Goal: Information Seeking & Learning: Find specific fact

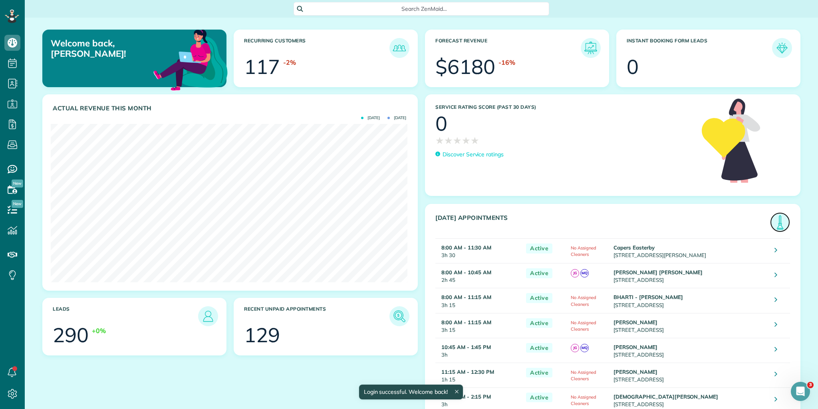
click at [779, 227] on img at bounding box center [780, 222] width 18 height 18
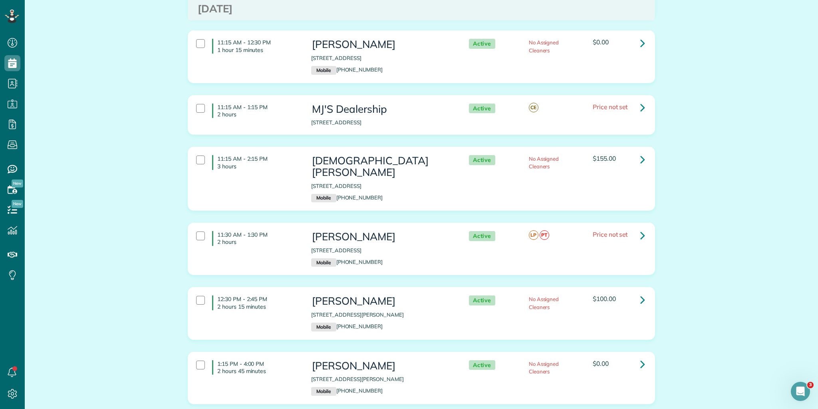
scroll to position [325, 0]
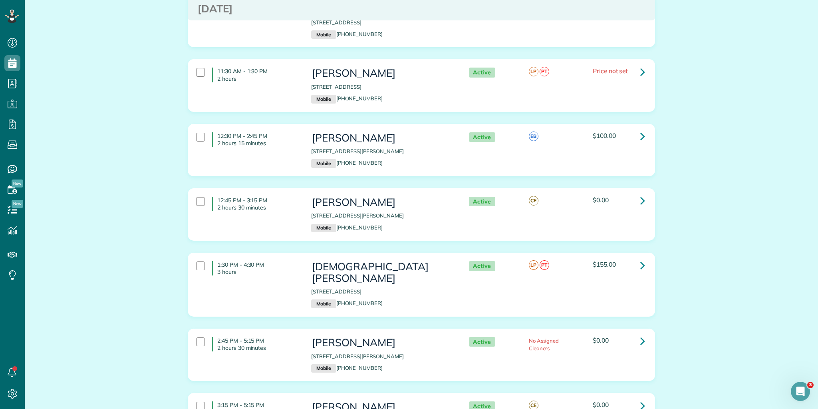
scroll to position [549, 0]
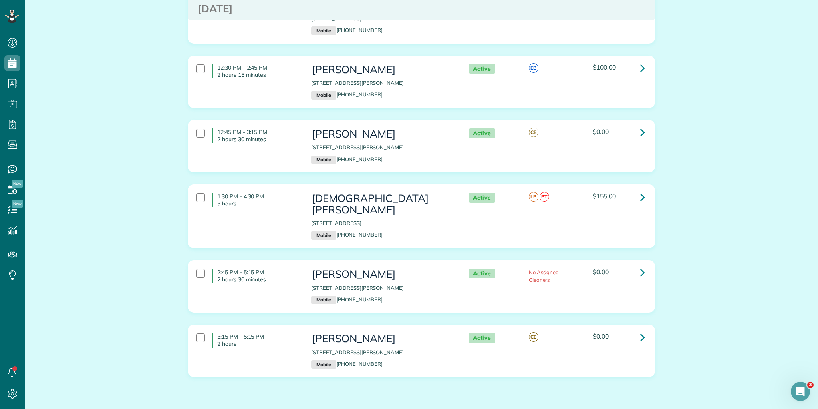
drag, startPoint x: 215, startPoint y: 102, endPoint x: 604, endPoint y: 313, distance: 442.3
copy div "8:00 AM - 11:30 AM 3 hours 30 minutes Capers Easterby 402 McDaniel Avenue Green…"
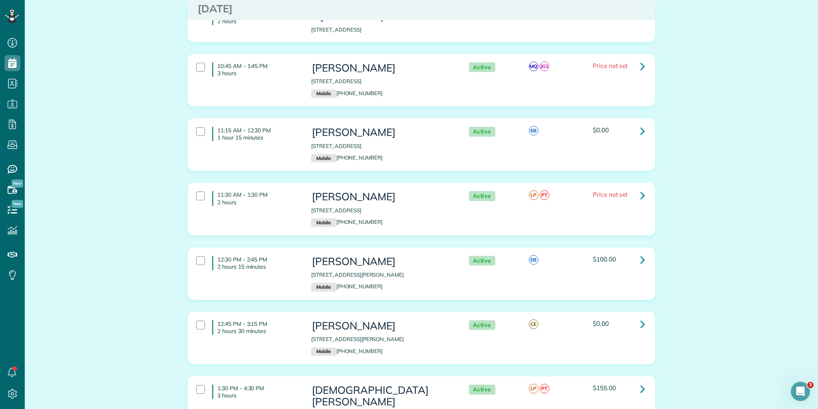
click at [130, 188] on div "Appointments the List View [2 min] Schedule Changes Actions Create Appointment …" at bounding box center [422, 144] width 794 height 968
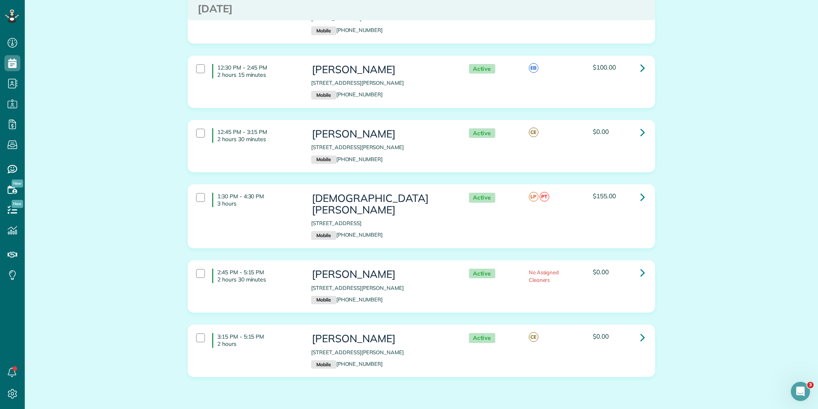
drag, startPoint x: 215, startPoint y: 180, endPoint x: 721, endPoint y: 373, distance: 541.9
copy div "10:45 AM - 1:45 PM 3 hours Melissa Suárez 307 Medford Drive Greer SC 29650 Mobi…"
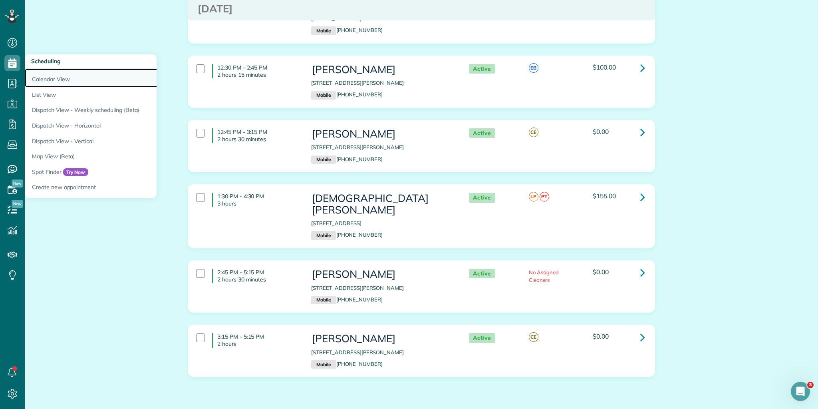
click at [49, 76] on link "Calendar View" at bounding box center [125, 78] width 200 height 18
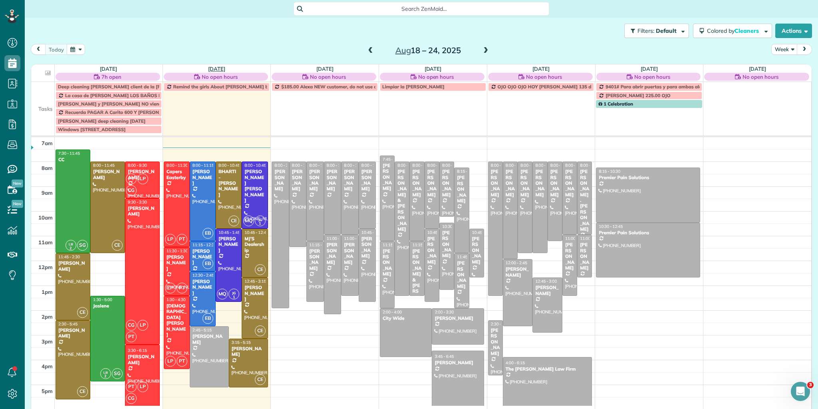
click at [216, 66] on link "[DATE]" at bounding box center [216, 69] width 17 height 6
